Goal: Navigation & Orientation: Find specific page/section

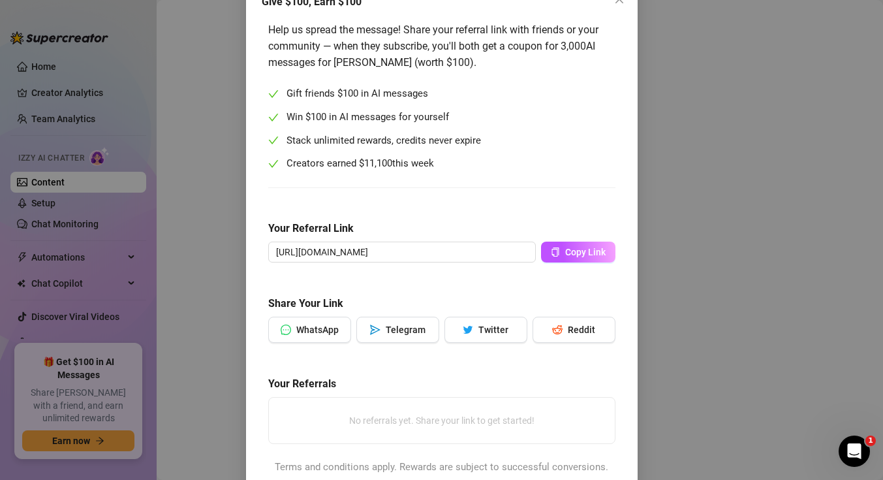
scroll to position [84, 0]
click at [567, 253] on span "Copy Link" at bounding box center [585, 252] width 40 height 10
click at [180, 173] on div "Give $100, Earn $100 Help us spread the message! Share your referral link with …" at bounding box center [441, 240] width 883 height 480
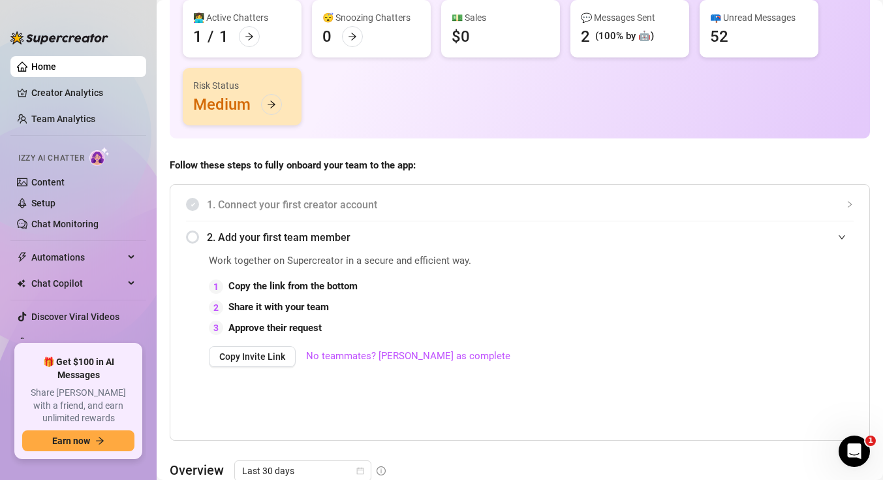
scroll to position [169, 0]
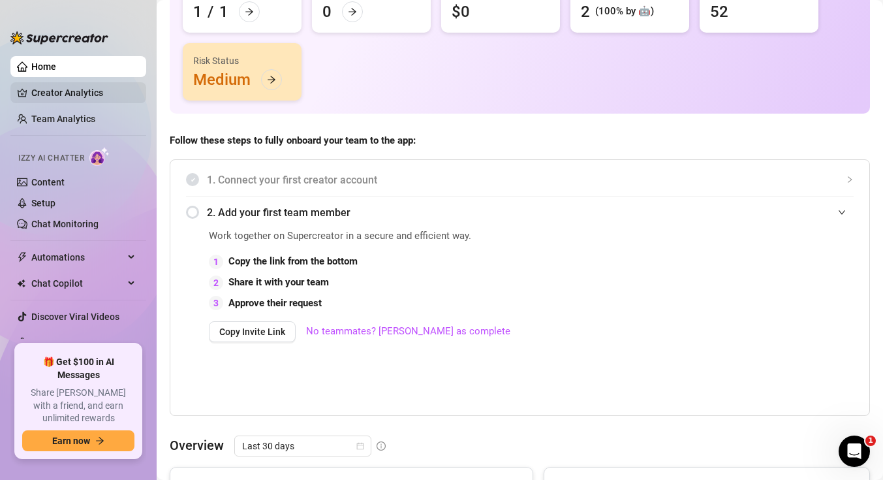
click at [75, 97] on link "Creator Analytics" at bounding box center [83, 92] width 104 height 21
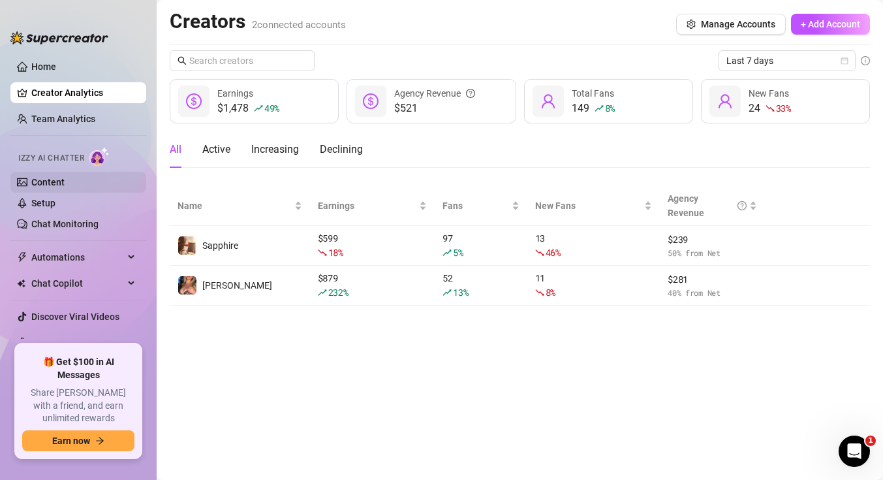
click at [60, 187] on link "Content" at bounding box center [47, 182] width 33 height 10
